Goal: Task Accomplishment & Management: Complete application form

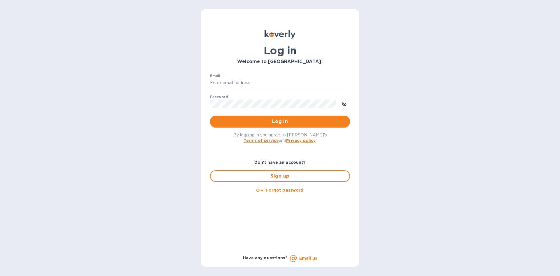
type input "info@jolieenfant.com"
click at [292, 122] on span "Log in" at bounding box center [280, 121] width 131 height 7
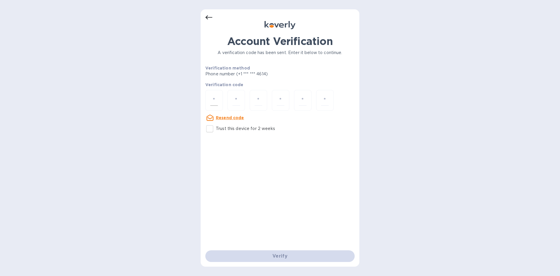
click at [208, 98] on div at bounding box center [213, 100] width 17 height 21
paste input "2"
type input "2"
type input "4"
type input "9"
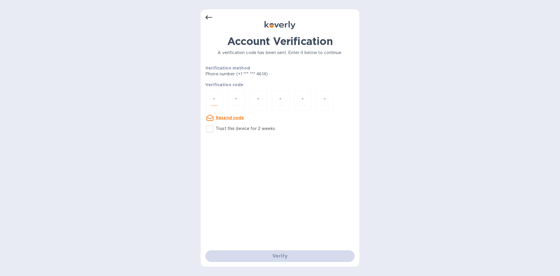
type input "3"
type input "1"
type input "4"
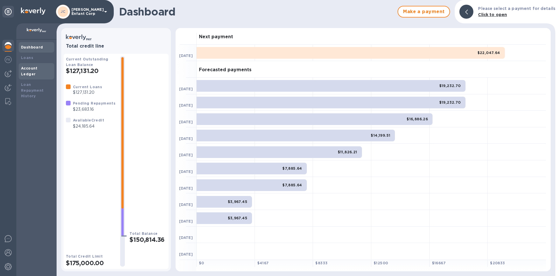
click at [35, 71] on div "Account Ledger" at bounding box center [36, 71] width 31 height 12
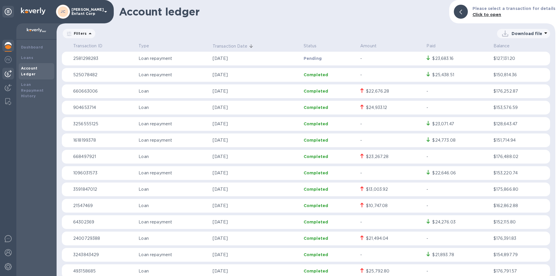
click at [10, 72] on img at bounding box center [8, 73] width 7 height 7
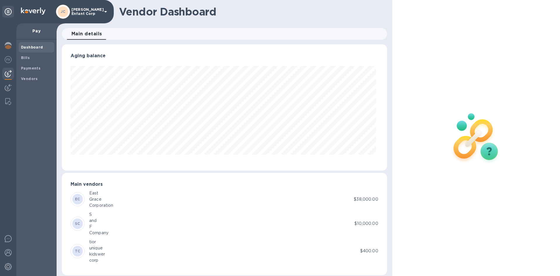
scroll to position [126, 322]
click at [31, 59] on span "Bills" at bounding box center [36, 58] width 31 height 6
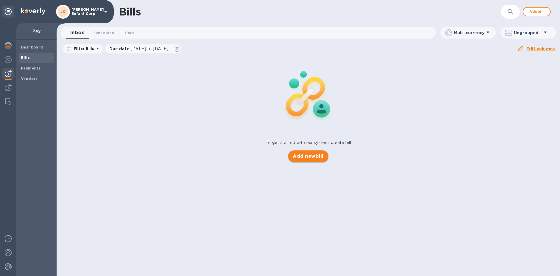
click at [296, 155] on span "Add new bill" at bounding box center [308, 155] width 31 height 7
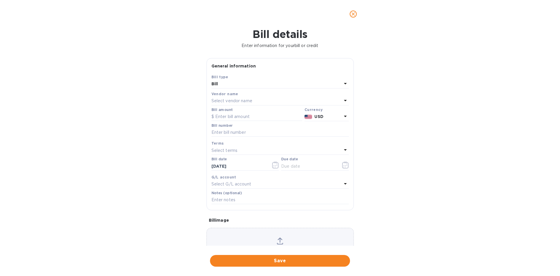
click at [270, 100] on div "Select vendor name" at bounding box center [276, 101] width 130 height 8
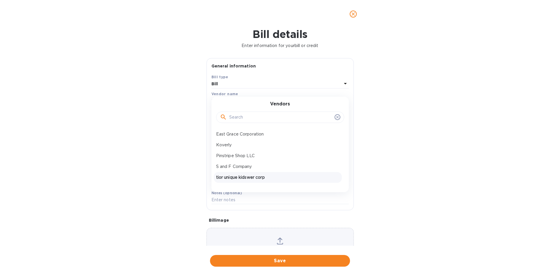
click at [253, 175] on p "tior unique kidswer corp" at bounding box center [277, 177] width 123 height 6
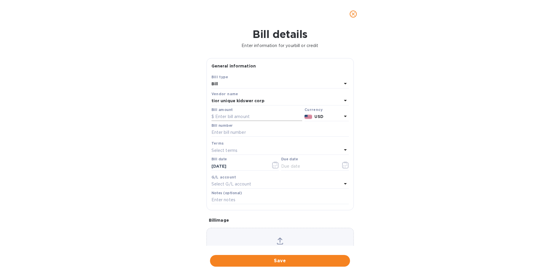
click at [245, 118] on input "text" at bounding box center [256, 116] width 91 height 9
type input "24,000"
click at [240, 130] on input "text" at bounding box center [279, 132] width 137 height 9
type input "6214593"
click at [257, 148] on div "Select terms" at bounding box center [276, 150] width 130 height 8
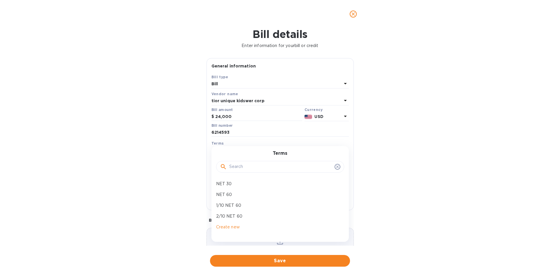
click at [510, 163] on div "Bill details Enter information for your bill or credit General information Save…" at bounding box center [280, 152] width 560 height 248
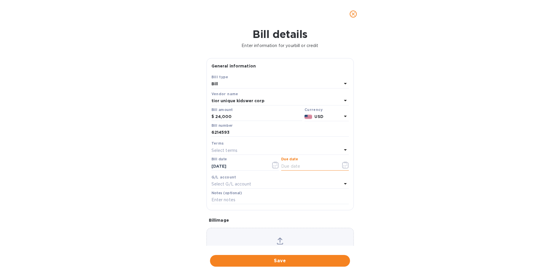
click at [311, 166] on input "text" at bounding box center [308, 166] width 55 height 9
click at [342, 164] on icon "button" at bounding box center [345, 164] width 7 height 7
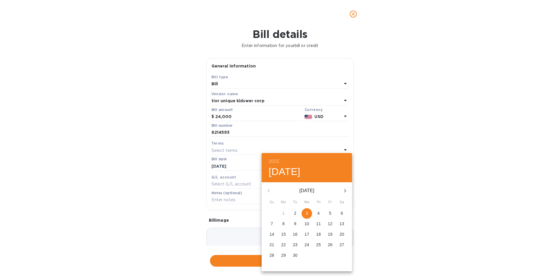
click at [308, 211] on span "3" at bounding box center [306, 213] width 10 height 6
type input "[DATE]"
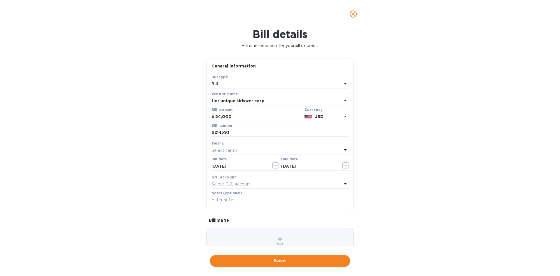
click at [264, 262] on span "Save" at bounding box center [280, 260] width 131 height 7
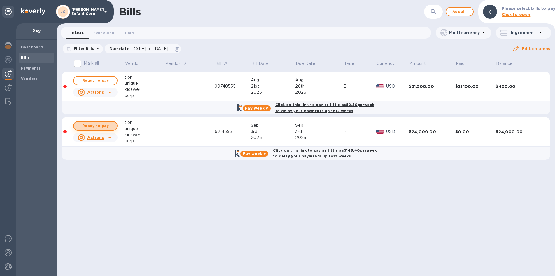
click at [100, 124] on span "Ready to pay" at bounding box center [95, 125] width 34 height 7
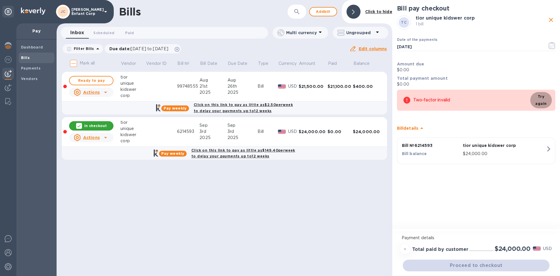
click at [535, 98] on button "Try again" at bounding box center [541, 100] width 22 height 16
click at [536, 98] on span "Try again" at bounding box center [541, 100] width 12 height 14
click at [548, 47] on button "button" at bounding box center [552, 45] width 14 height 14
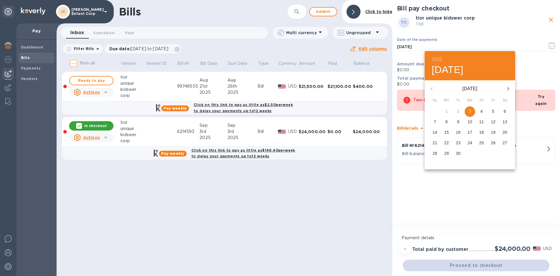
click at [471, 111] on span "3" at bounding box center [469, 111] width 10 height 6
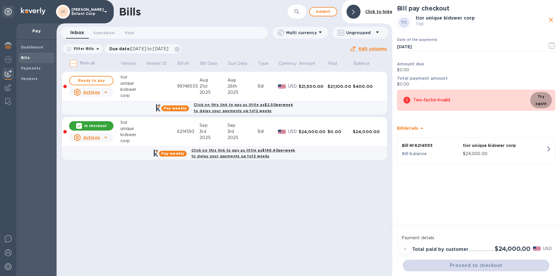
click at [535, 100] on button "Try again" at bounding box center [541, 100] width 22 height 16
click at [229, 127] on div "Sep" at bounding box center [242, 125] width 30 height 6
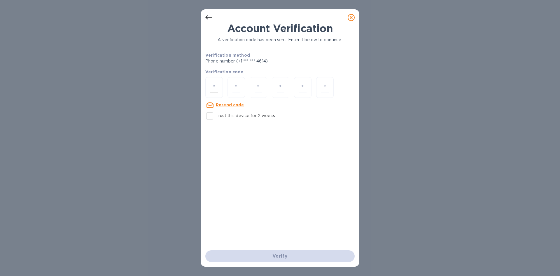
drag, startPoint x: 208, startPoint y: 83, endPoint x: 211, endPoint y: 84, distance: 3.0
click at [208, 83] on div at bounding box center [213, 87] width 17 height 21
type input "8"
type input "1"
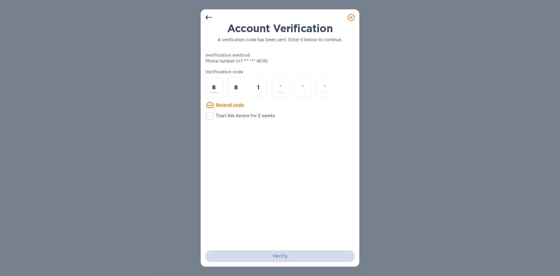
type input "3"
type input "9"
type input "4"
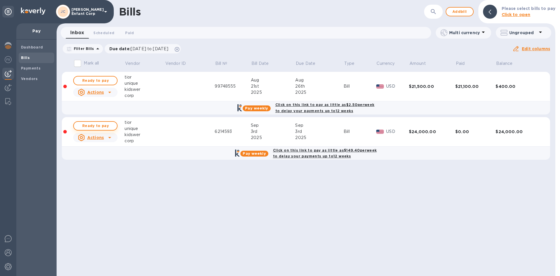
click at [104, 126] on span "Ready to pay" at bounding box center [95, 125] width 34 height 7
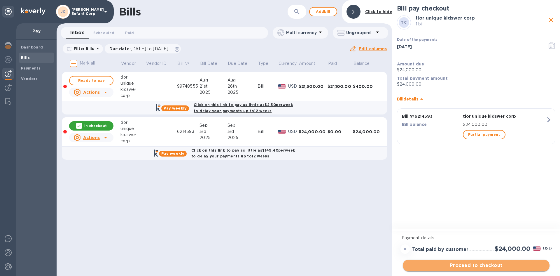
click at [480, 263] on span "Proceed to checkout" at bounding box center [475, 265] width 137 height 7
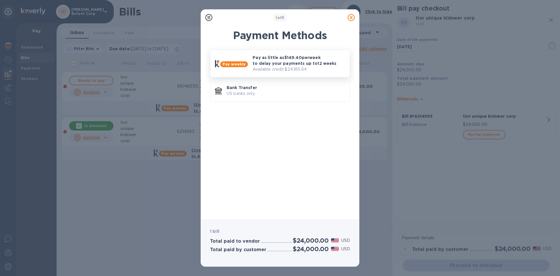
click at [268, 60] on p "Pay as little as $149.40 per week to delay your payments up to 12 weeks" at bounding box center [299, 61] width 92 height 12
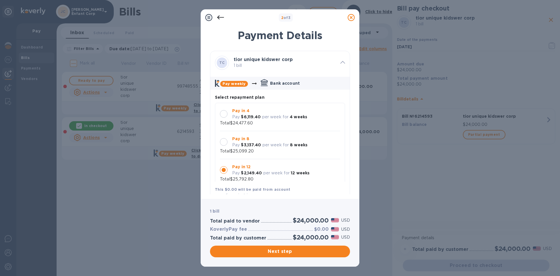
scroll to position [6, 0]
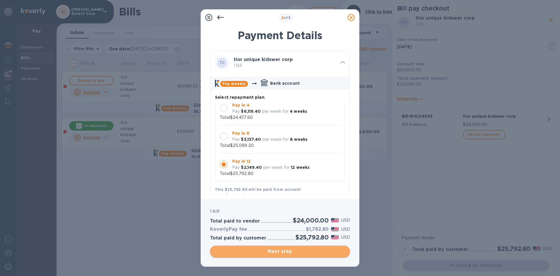
click at [312, 255] on button "Next step" at bounding box center [280, 251] width 140 height 12
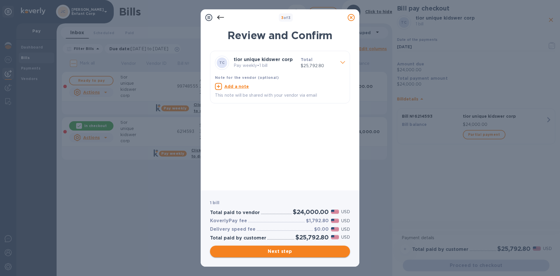
click at [286, 252] on span "Next step" at bounding box center [280, 251] width 131 height 7
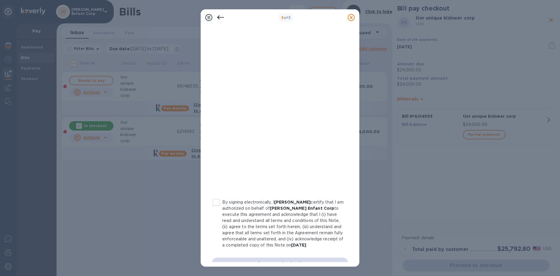
scroll to position [57, 0]
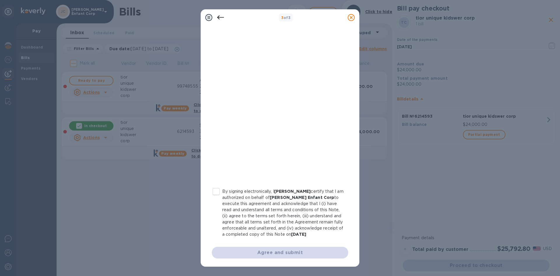
click at [219, 185] on input "By signing electronically, I YITZCHOK MAJEROWITZ certify that I am authorized o…" at bounding box center [216, 191] width 12 height 12
checkbox input "true"
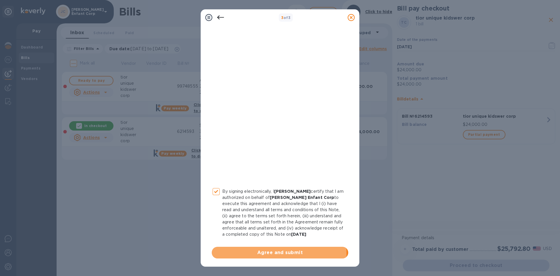
click at [249, 254] on span "Agree and submit" at bounding box center [279, 252] width 127 height 7
